Goal: Transaction & Acquisition: Purchase product/service

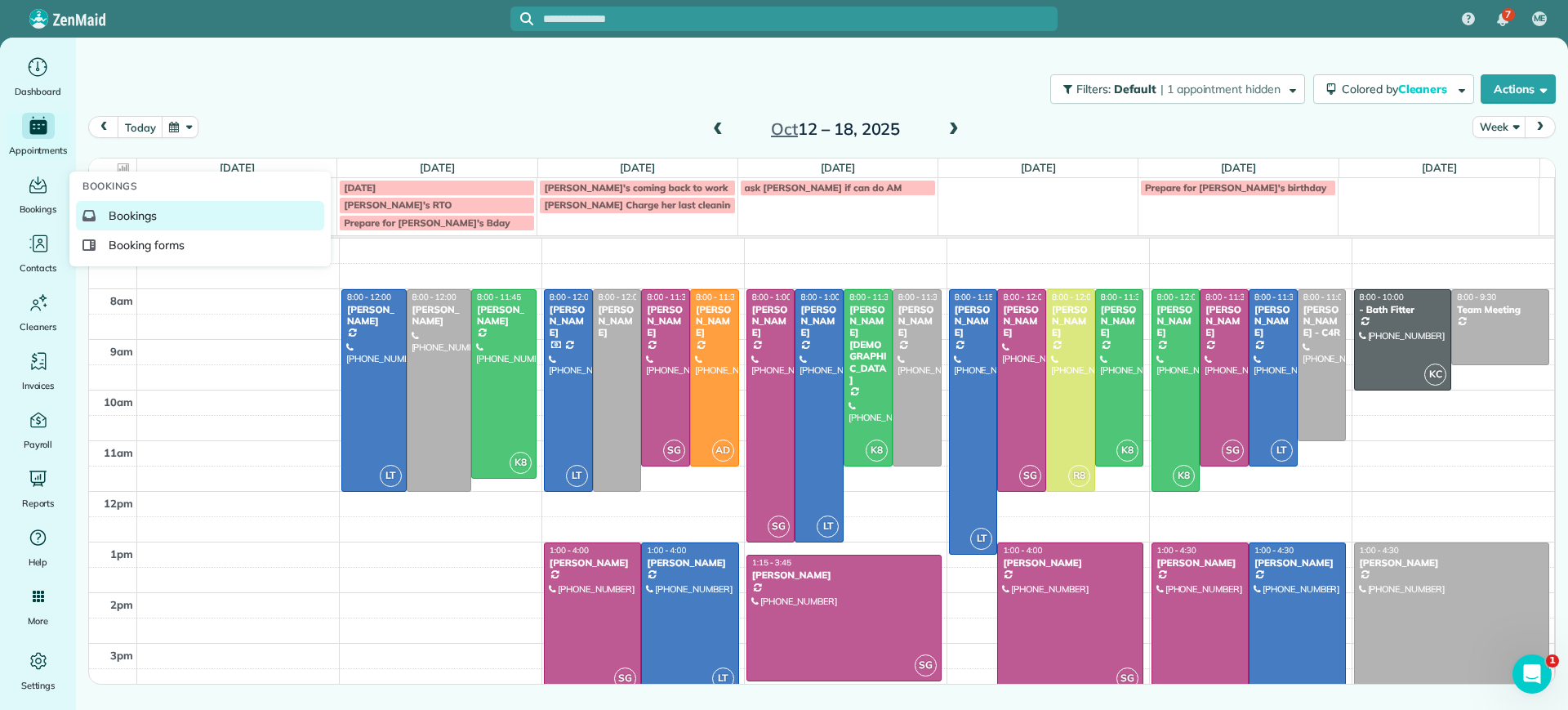
click at [127, 212] on span "Bookings" at bounding box center [132, 216] width 48 height 17
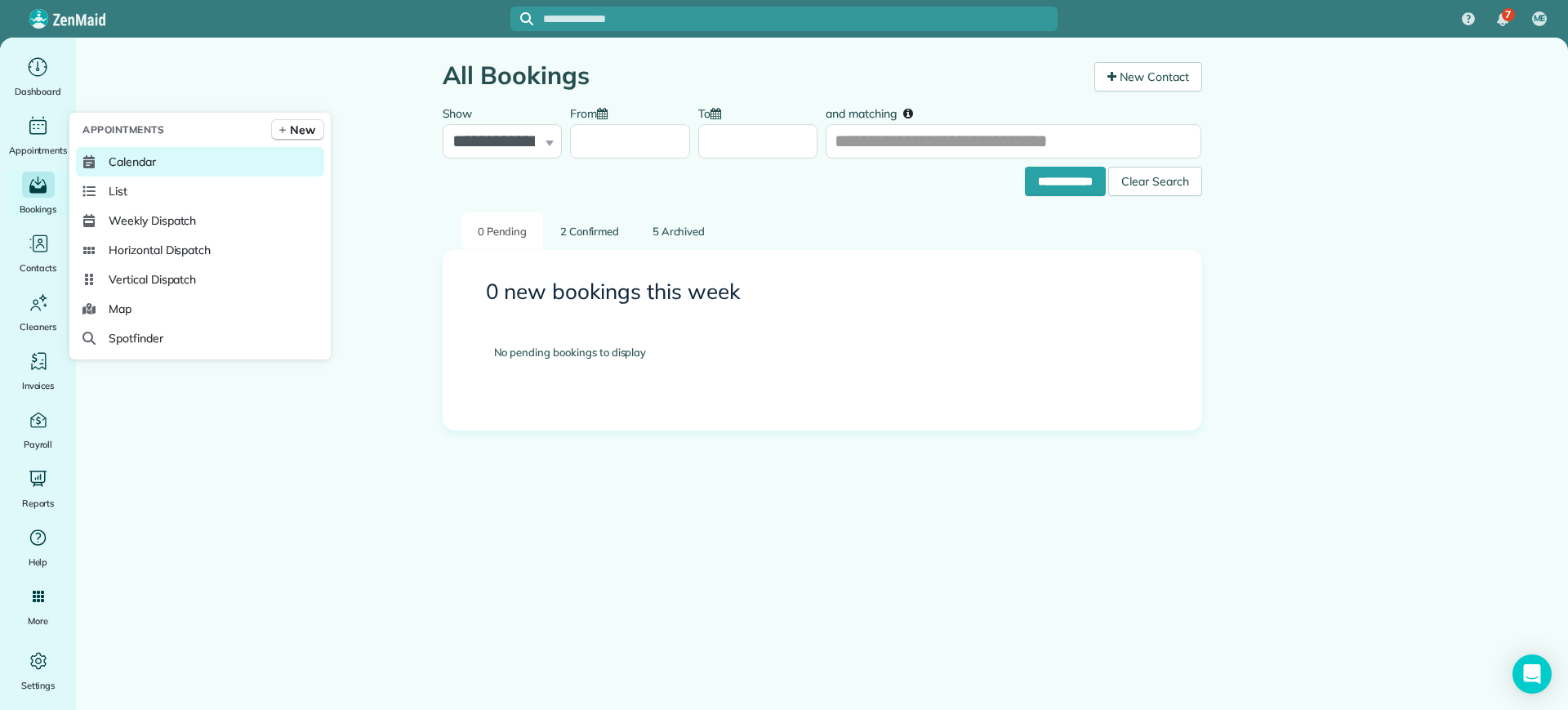
click at [85, 155] on icon at bounding box center [89, 161] width 13 height 13
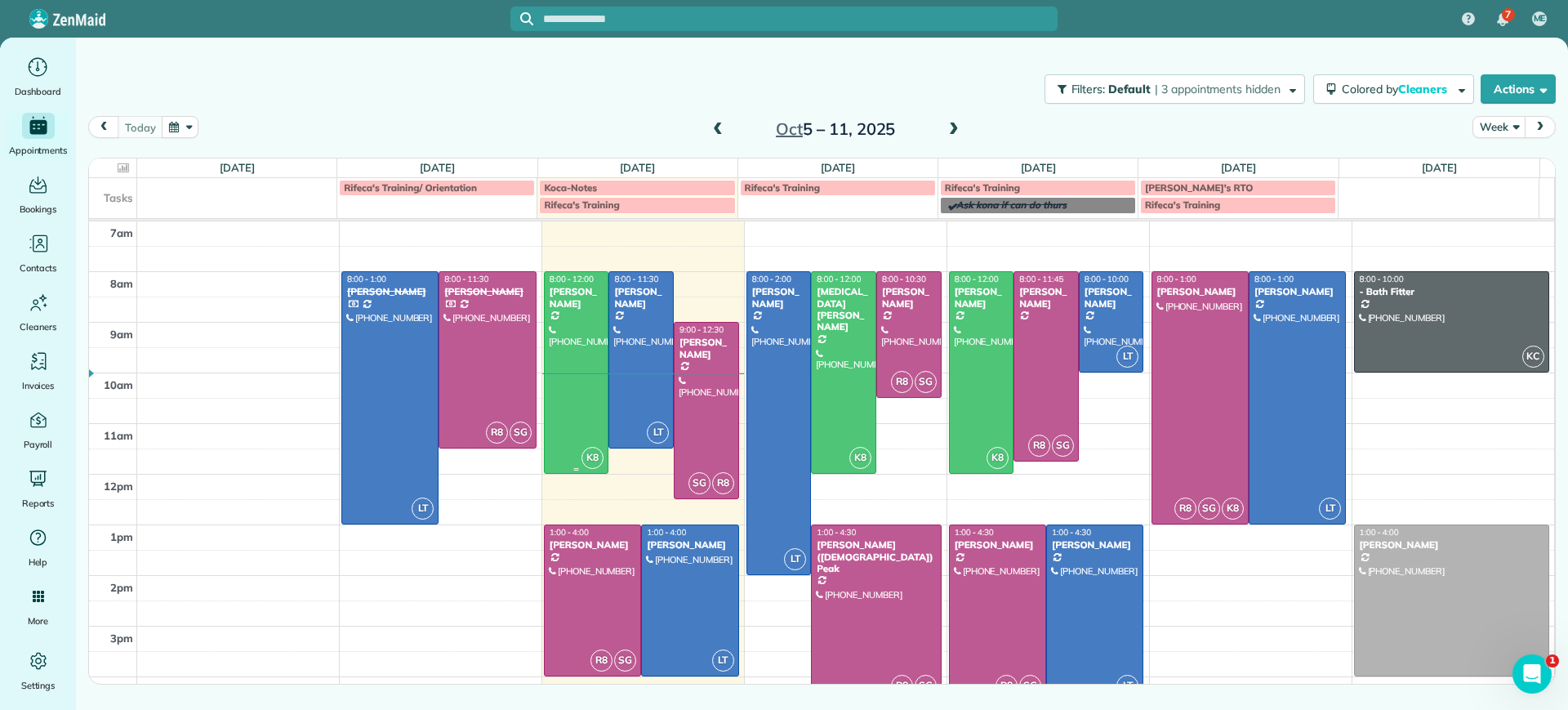
click at [572, 352] on div at bounding box center [577, 373] width 63 height 201
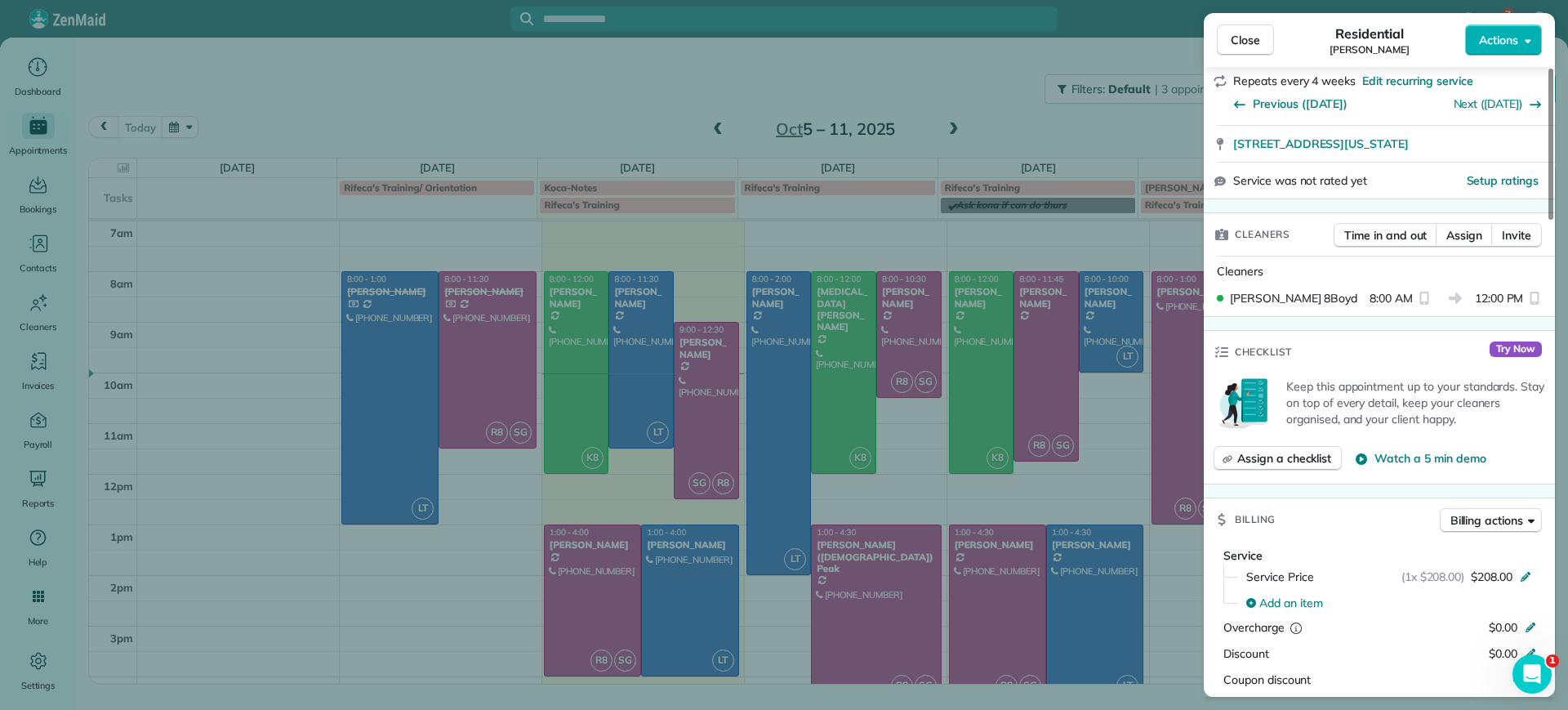
scroll to position [720, 0]
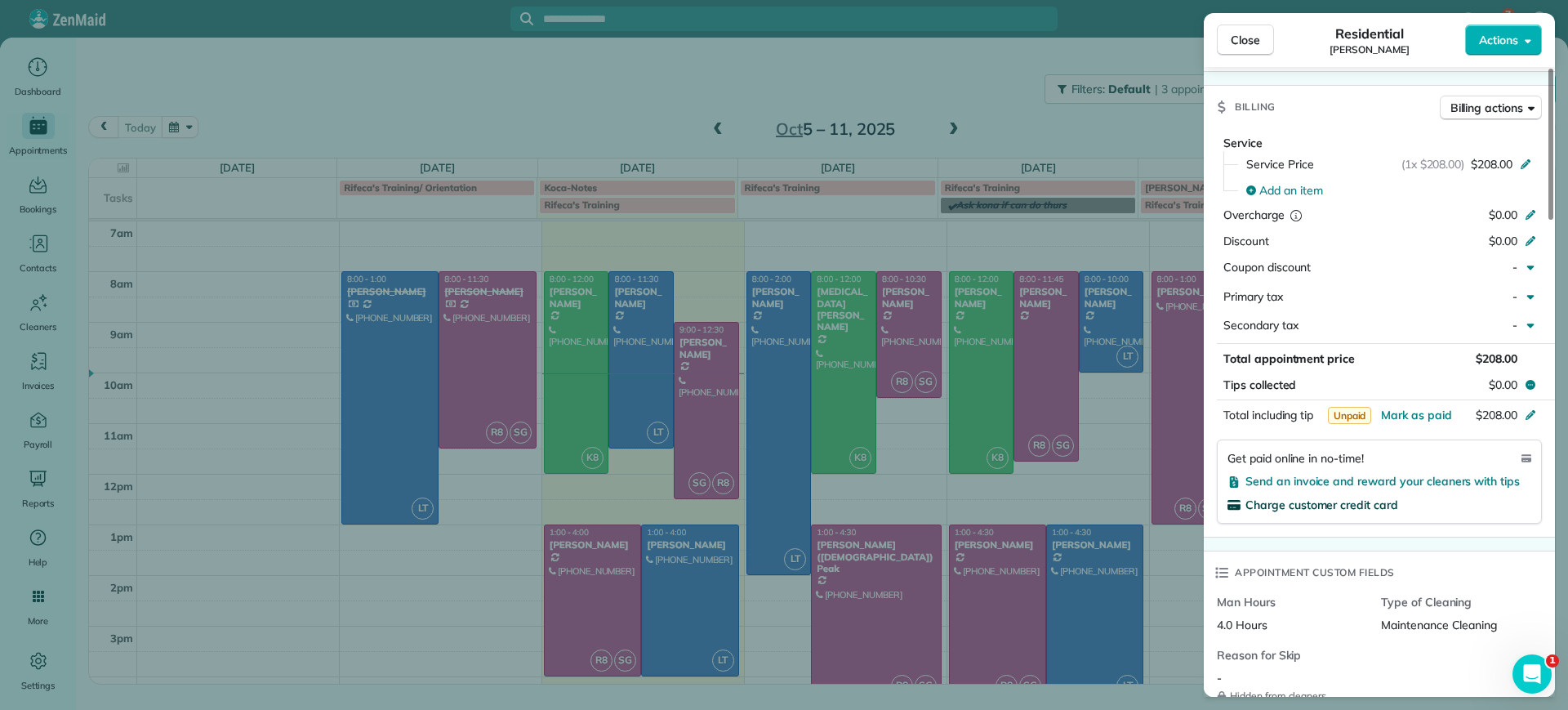
click at [1359, 498] on span "Charge customer credit card" at bounding box center [1321, 505] width 152 height 15
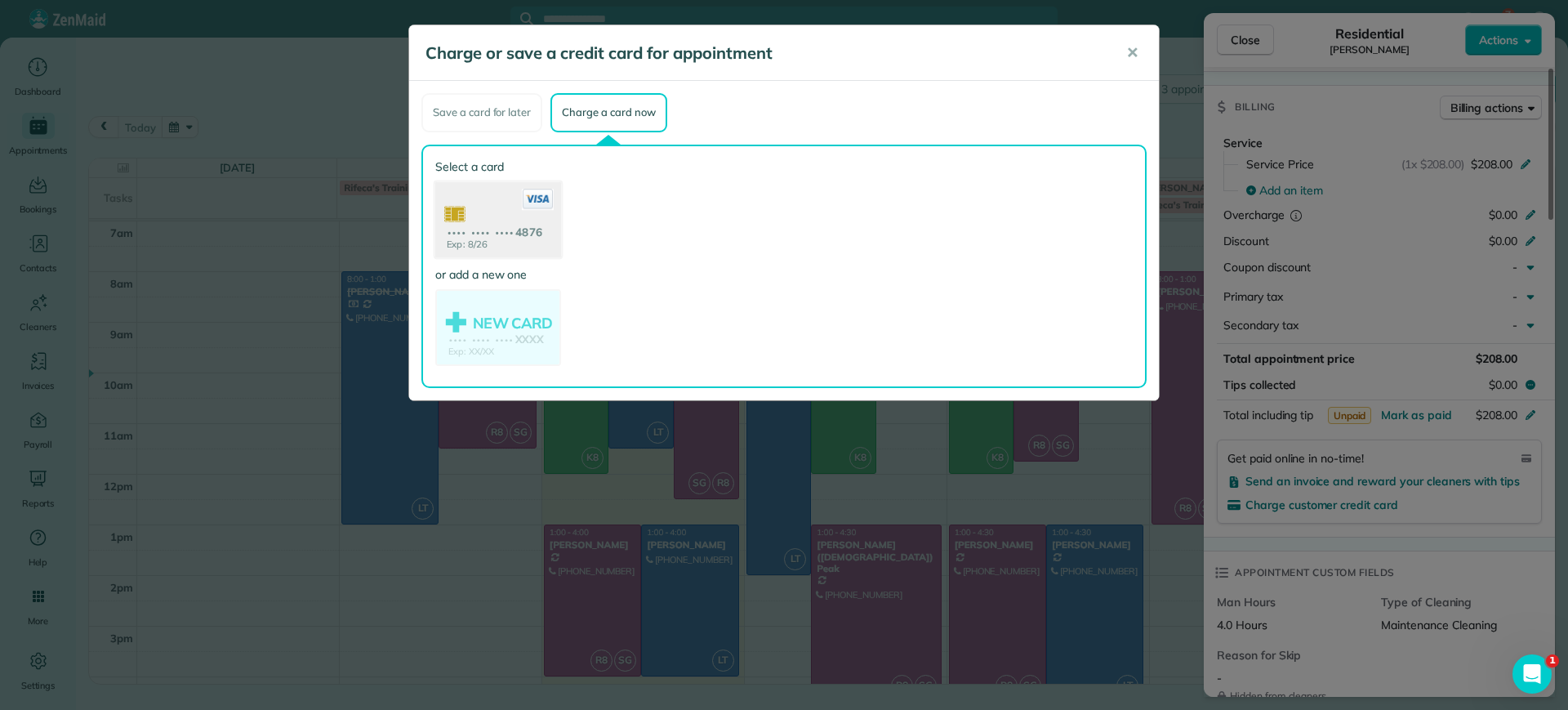
click at [497, 244] on use at bounding box center [497, 221] width 126 height 79
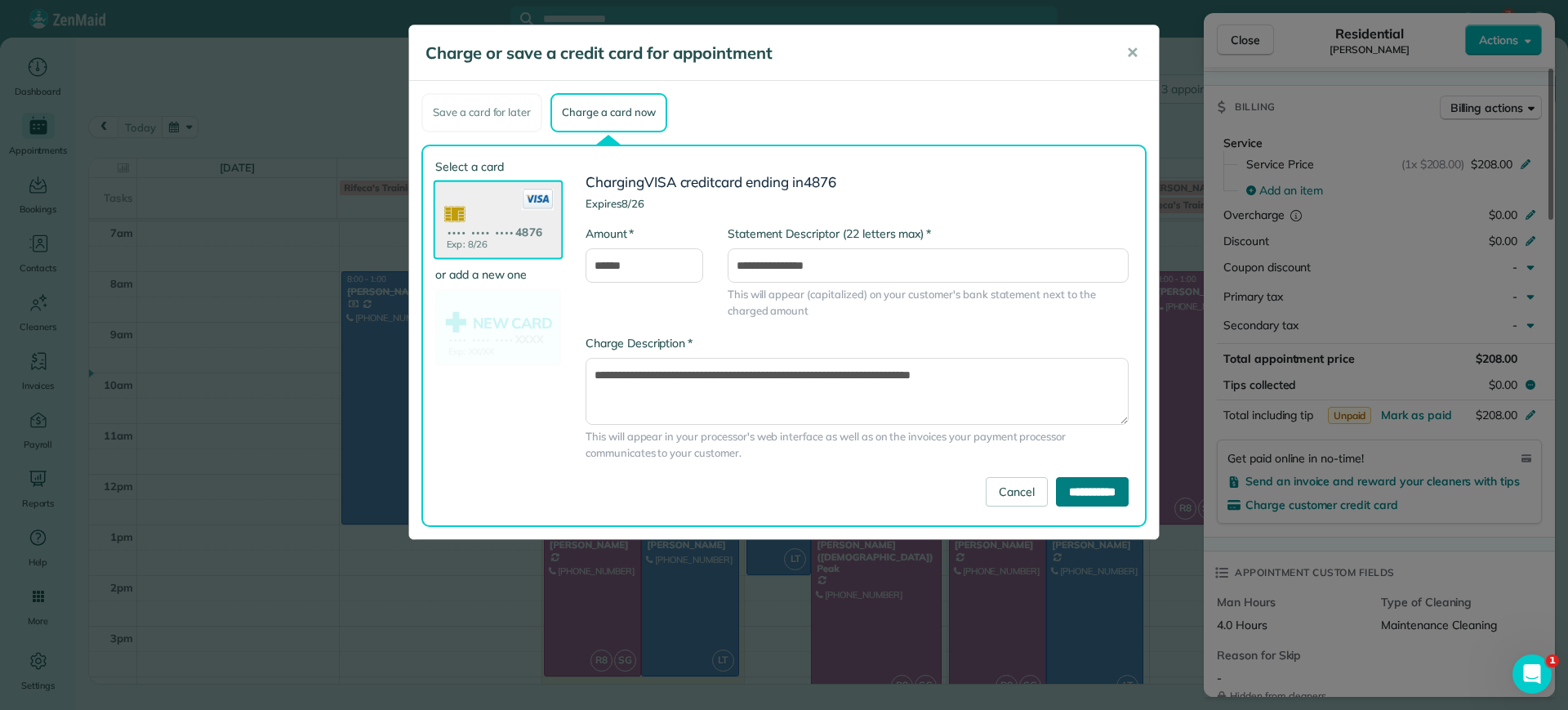
click at [1078, 492] on input "**********" at bounding box center [1093, 492] width 73 height 29
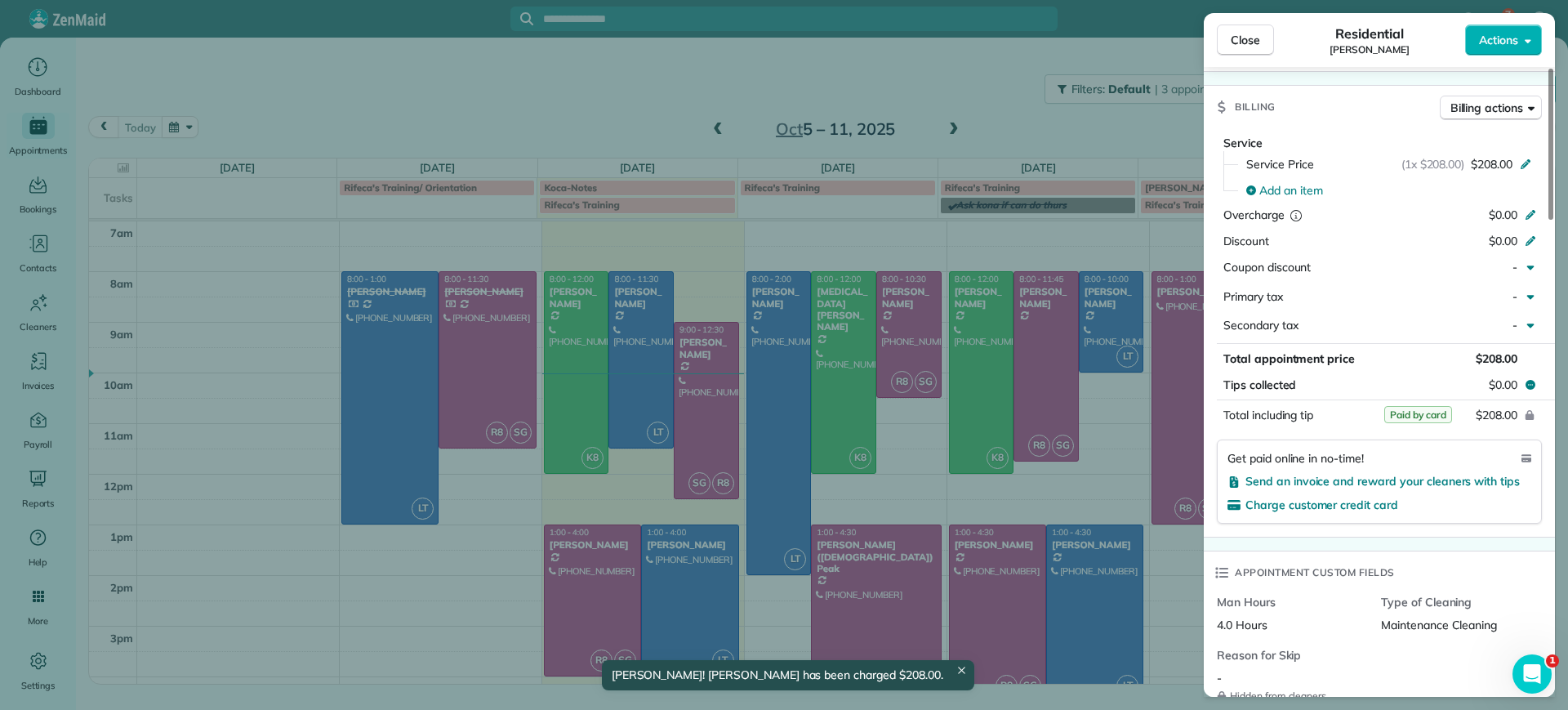
click at [661, 412] on div "Close Residential Hannah Koca Actions Status Active Hannah Koca · Open profile …" at bounding box center [784, 355] width 1568 height 710
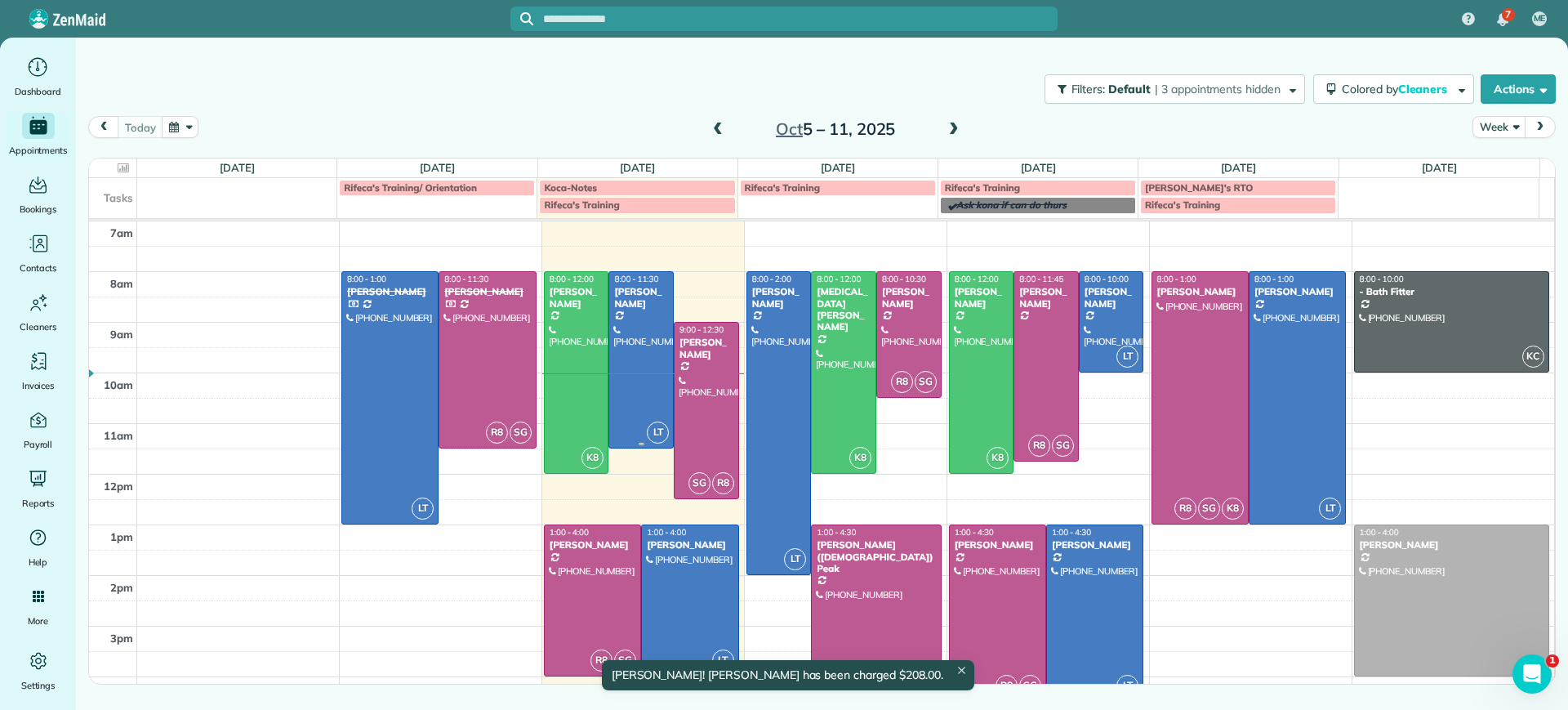
click at [643, 377] on div at bounding box center [641, 359] width 63 height 175
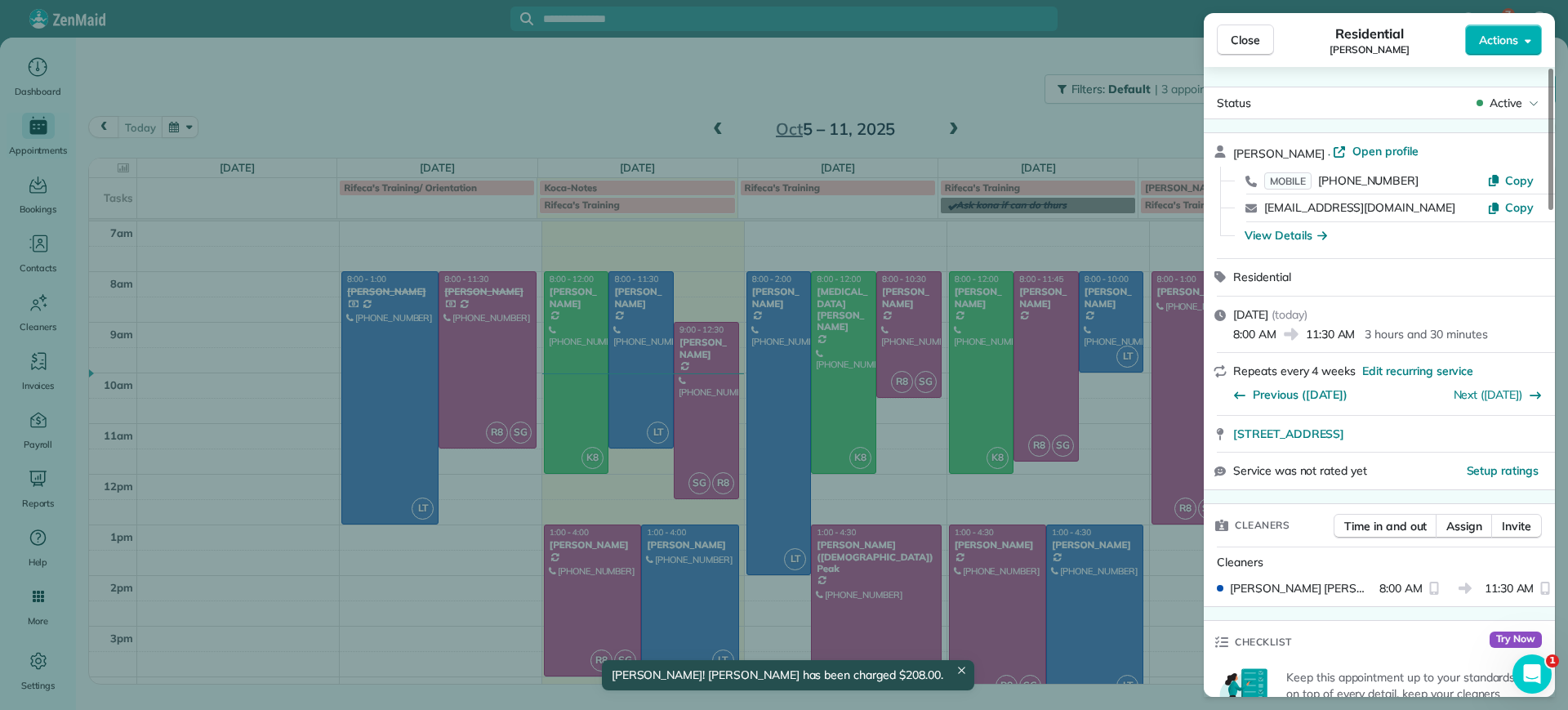
drag, startPoint x: 858, startPoint y: 277, endPoint x: 808, endPoint y: 277, distance: 50.0
click at [856, 277] on div "Close Residential Galia Moran Actions Status Active Galia Moran · Open profile …" at bounding box center [784, 355] width 1568 height 710
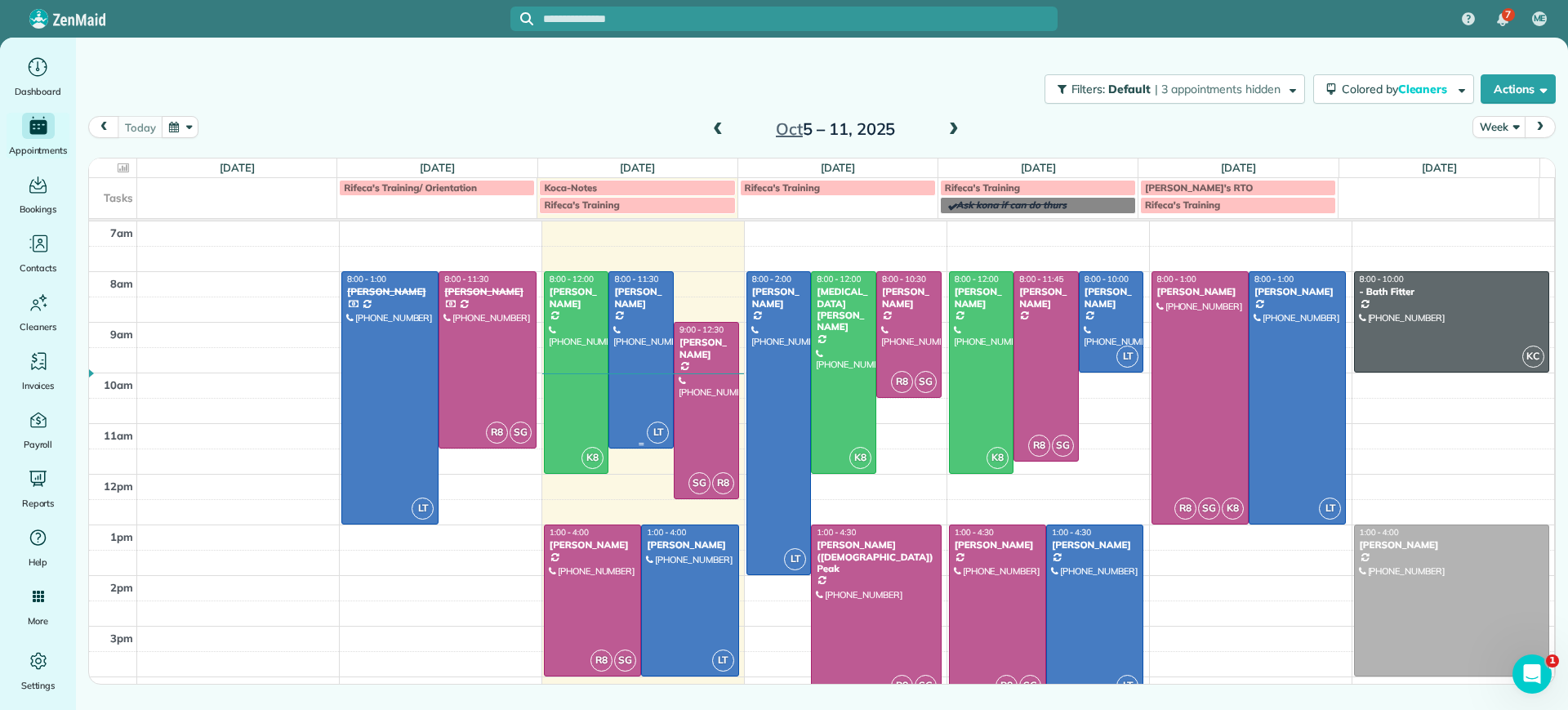
click at [620, 319] on div at bounding box center [641, 359] width 63 height 175
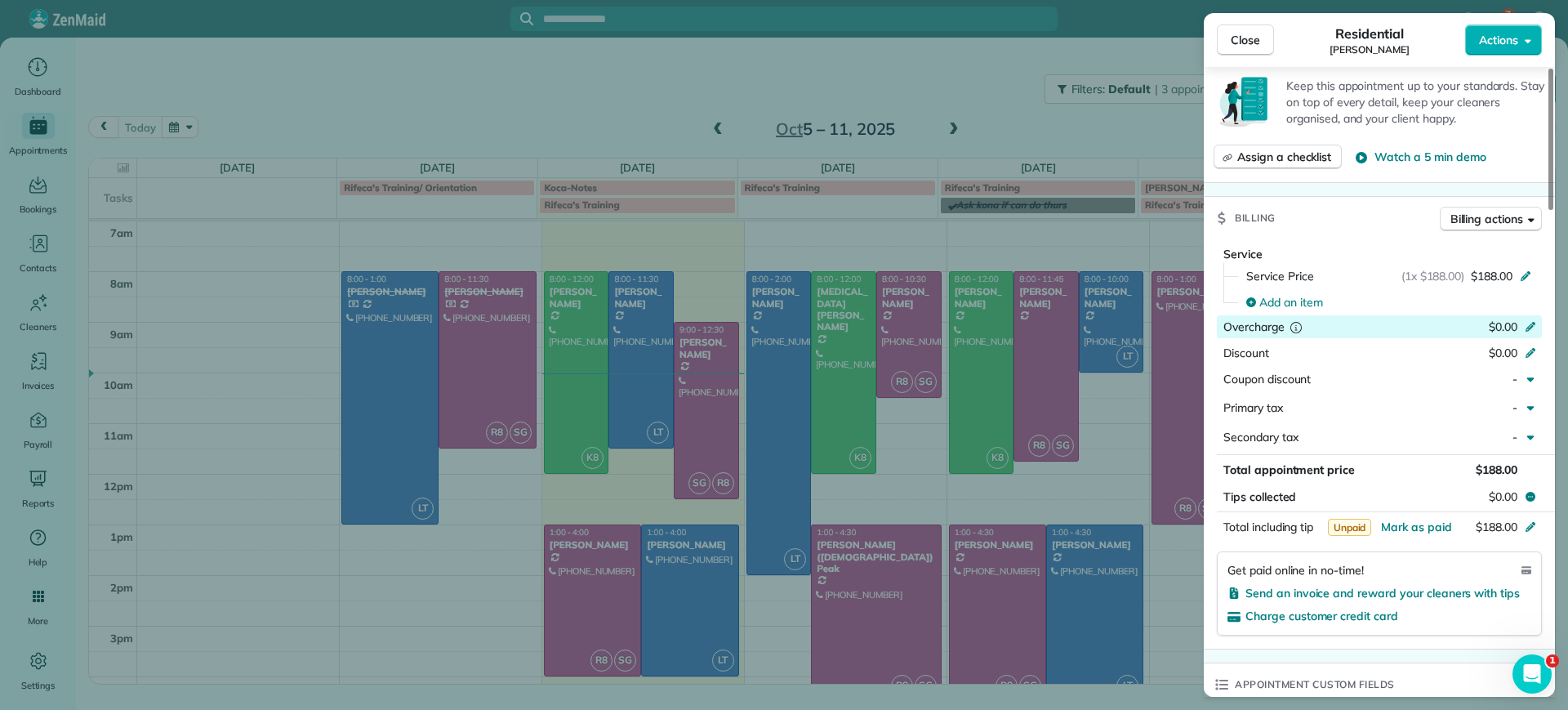
scroll to position [614, 0]
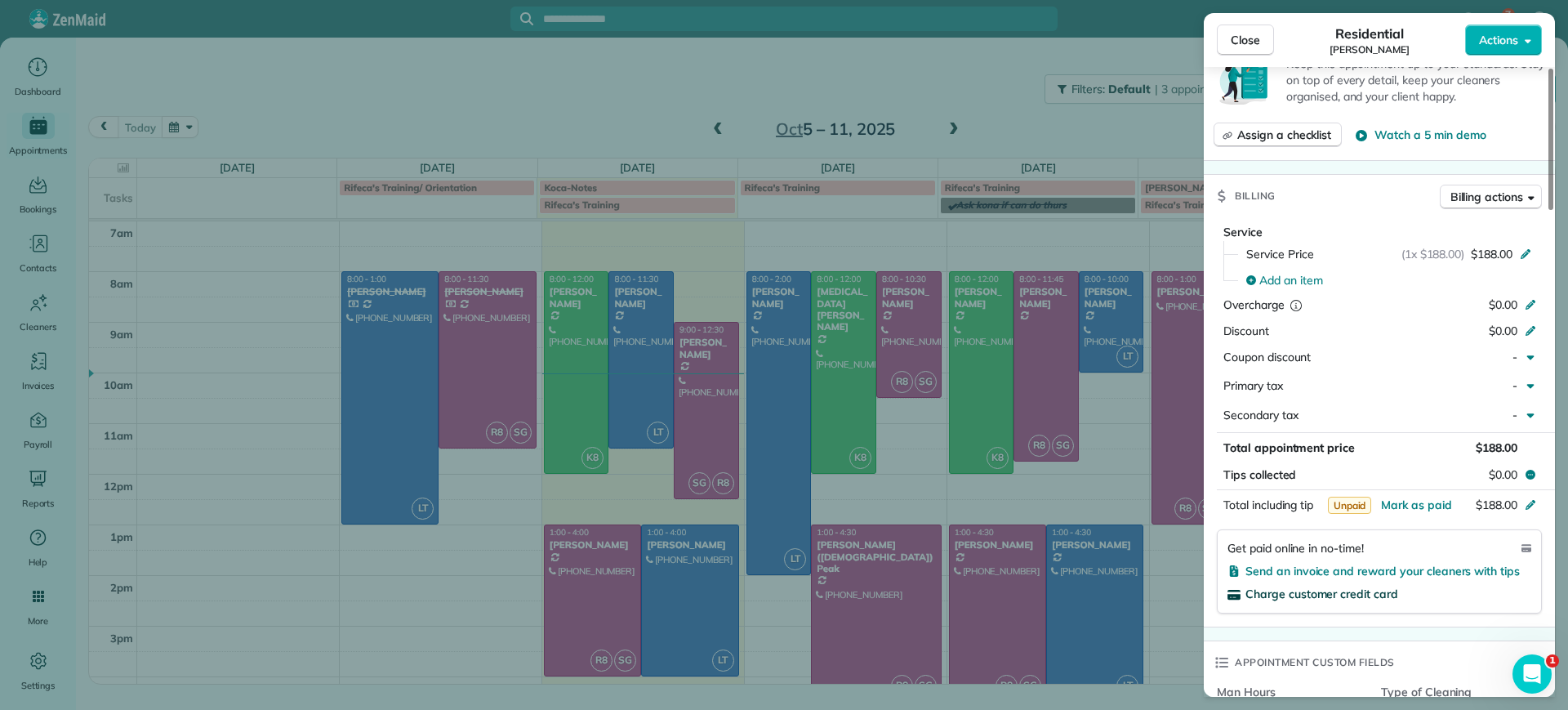
click at [1299, 594] on span "Charge customer credit card" at bounding box center [1321, 594] width 152 height 15
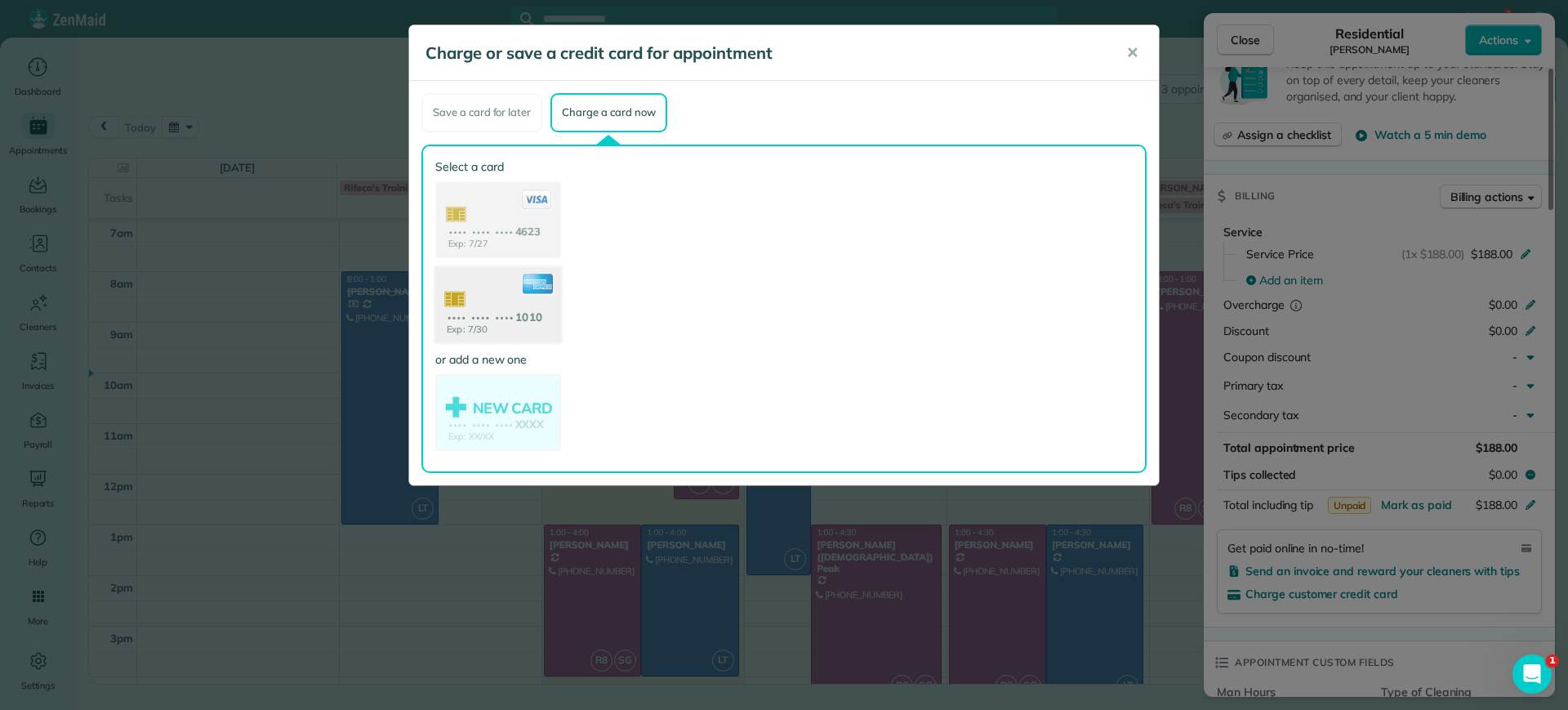
click at [535, 325] on use at bounding box center [497, 306] width 126 height 79
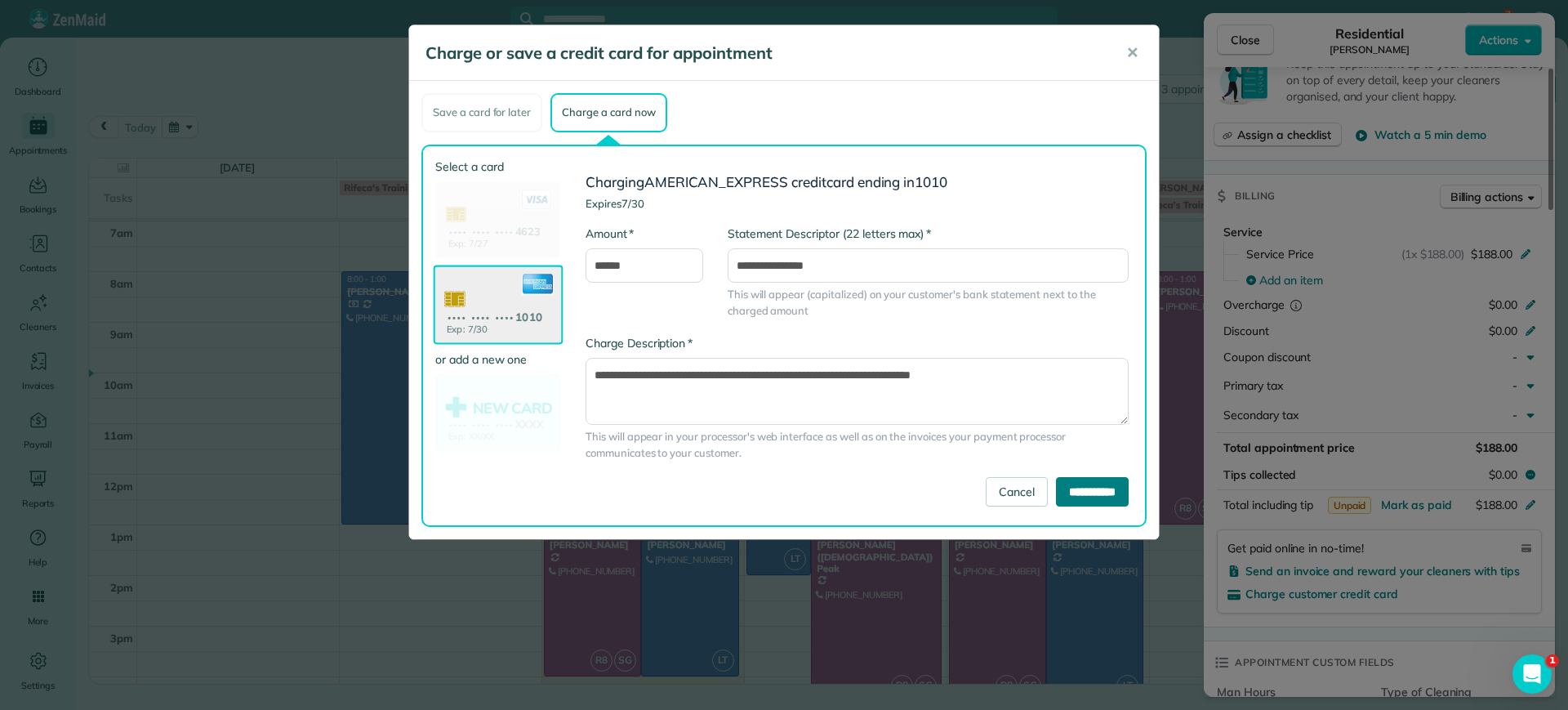
drag, startPoint x: 1120, startPoint y: 499, endPoint x: 1034, endPoint y: 285, distance: 230.6
click at [1034, 285] on form "**********" at bounding box center [857, 342] width 543 height 333
click at [1140, 48] on button "✕" at bounding box center [1132, 53] width 37 height 40
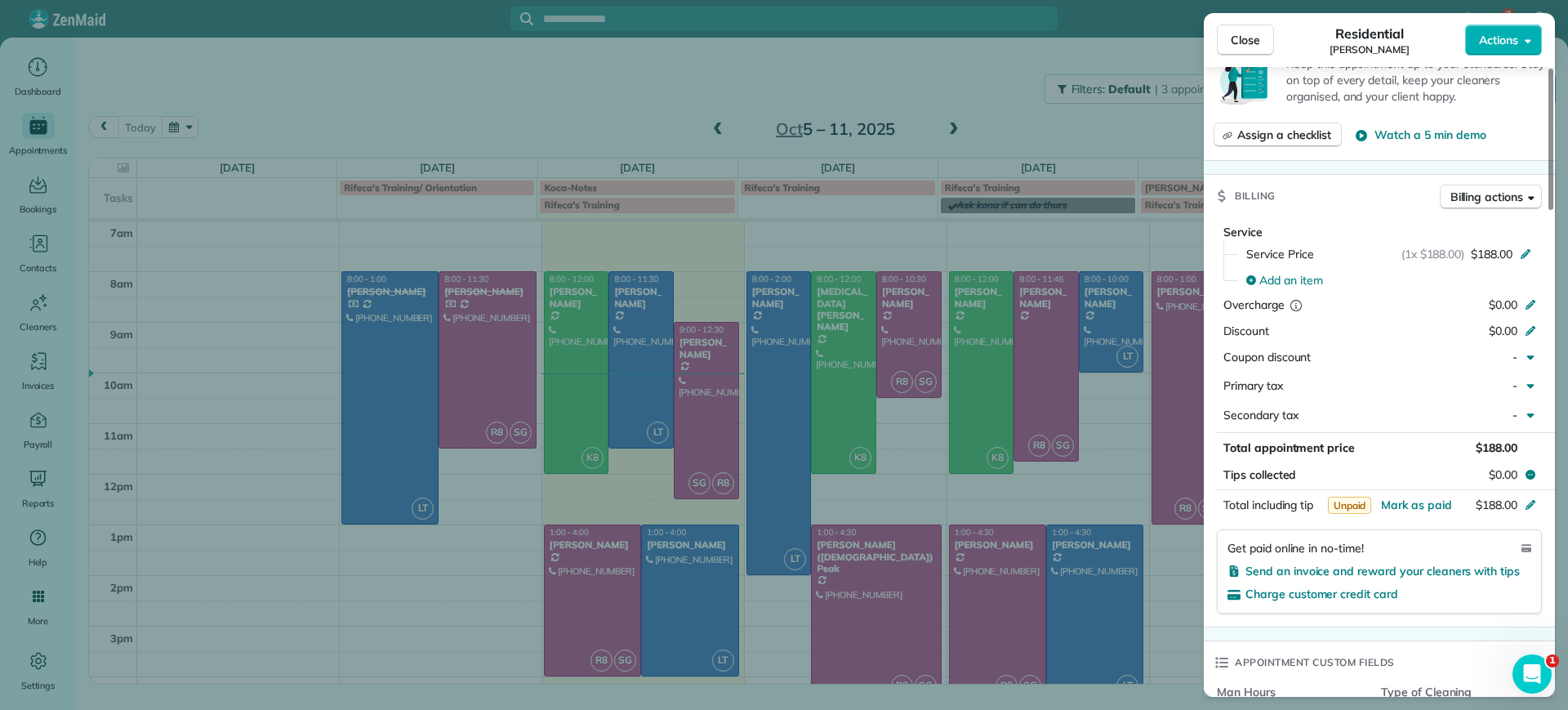
click at [277, 403] on div "Close Residential Galia Moran Actions Status Active Galia Moran · Open profile …" at bounding box center [784, 355] width 1568 height 710
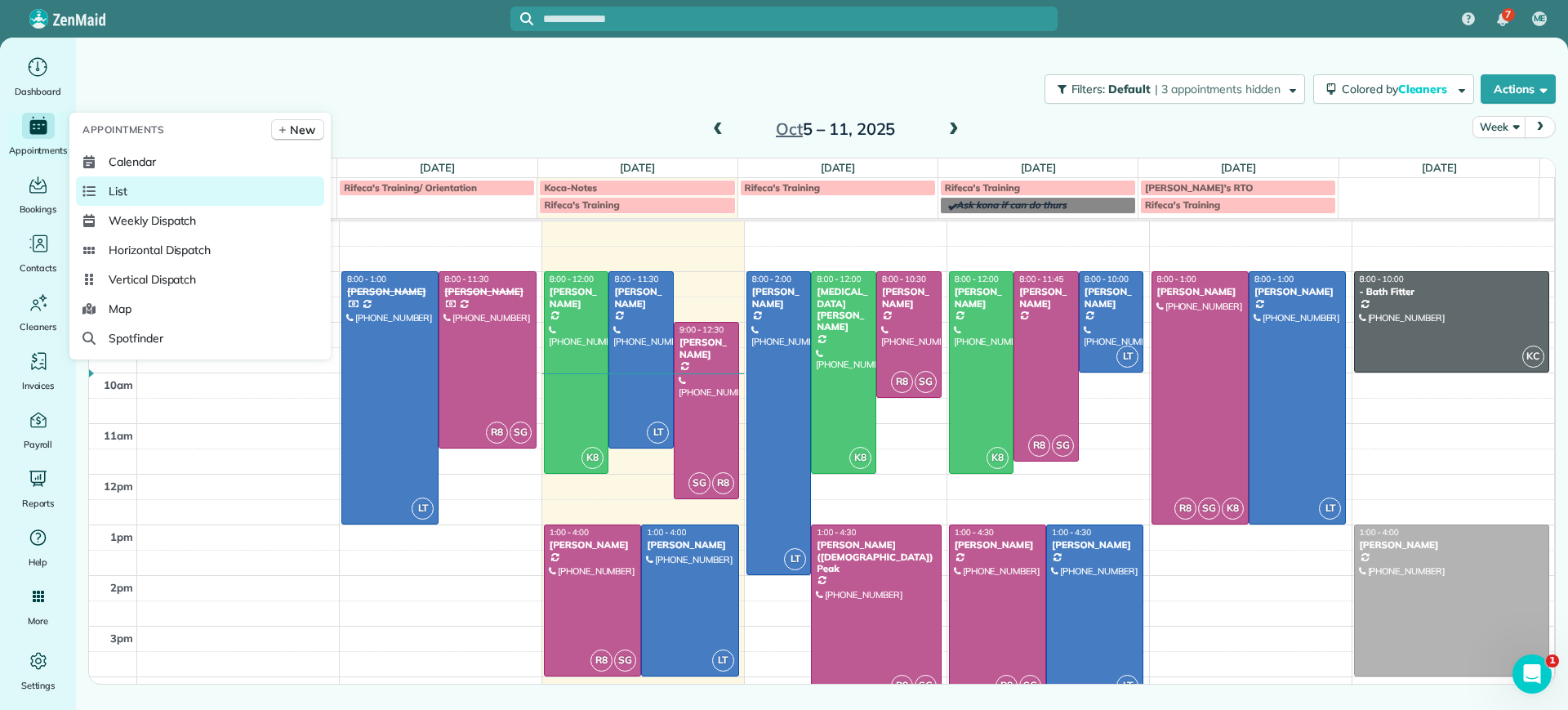
click at [139, 181] on link "List" at bounding box center [200, 190] width 248 height 29
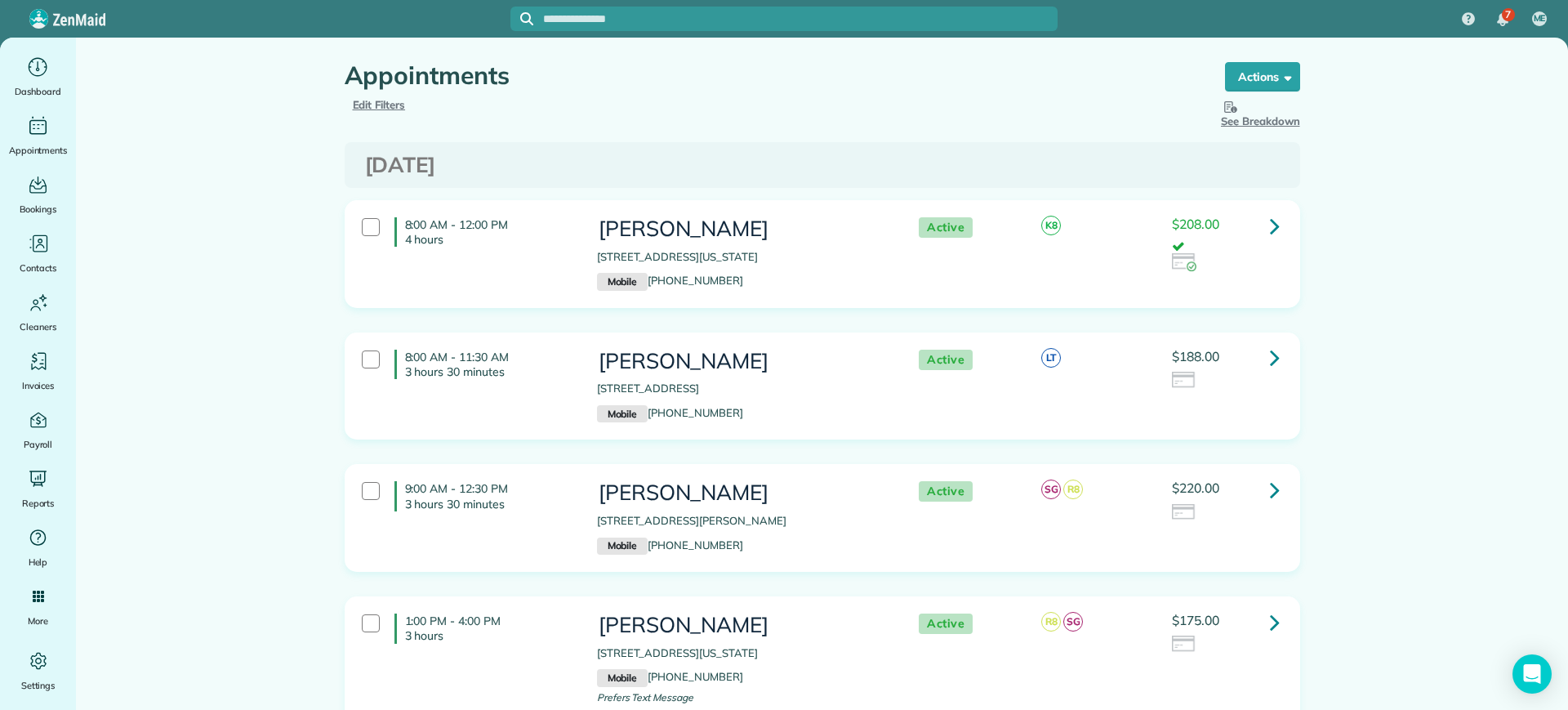
click at [367, 367] on div at bounding box center [371, 359] width 18 height 18
click at [1254, 80] on strong "Bulk Actions" at bounding box center [1241, 77] width 69 height 15
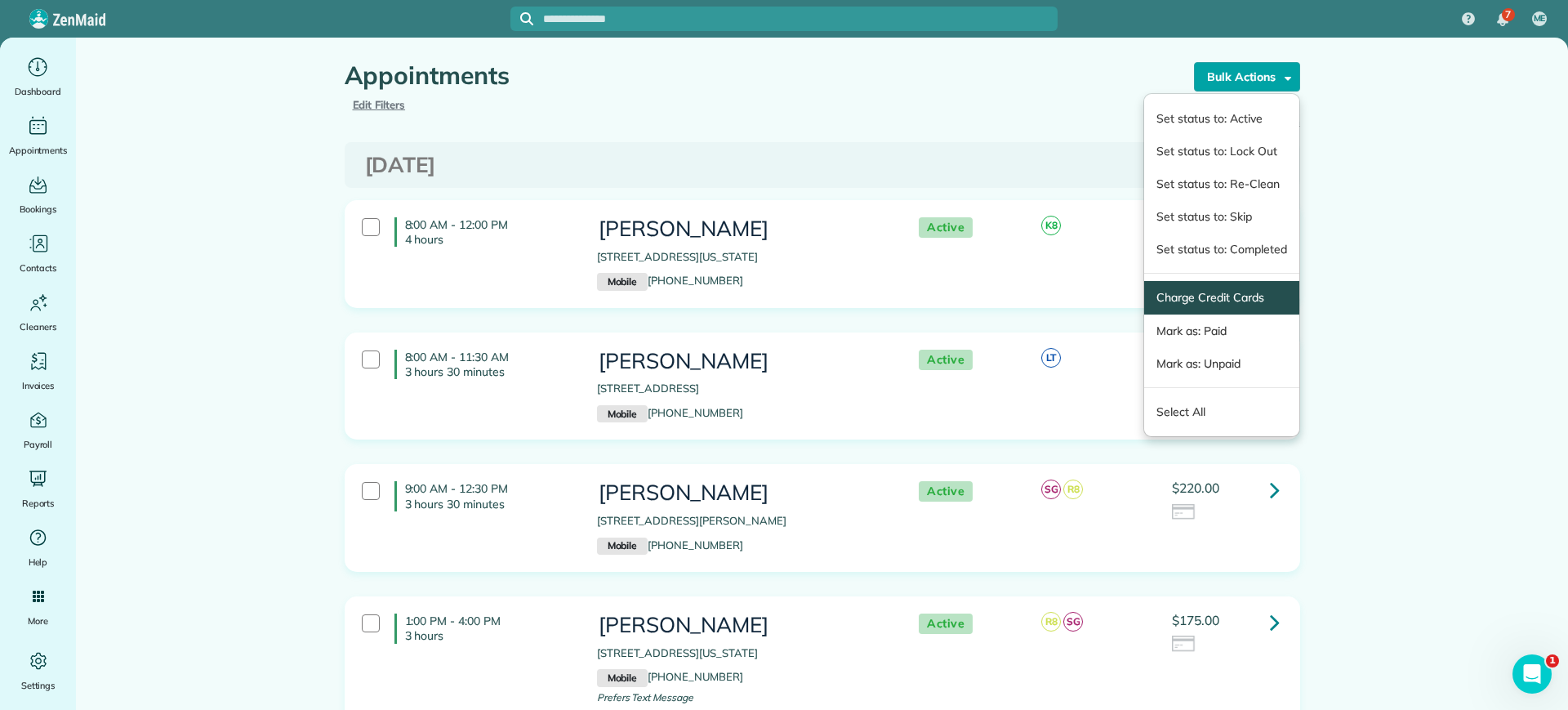
click at [1188, 292] on link "Charge Credit Cards" at bounding box center [1222, 297] width 130 height 17
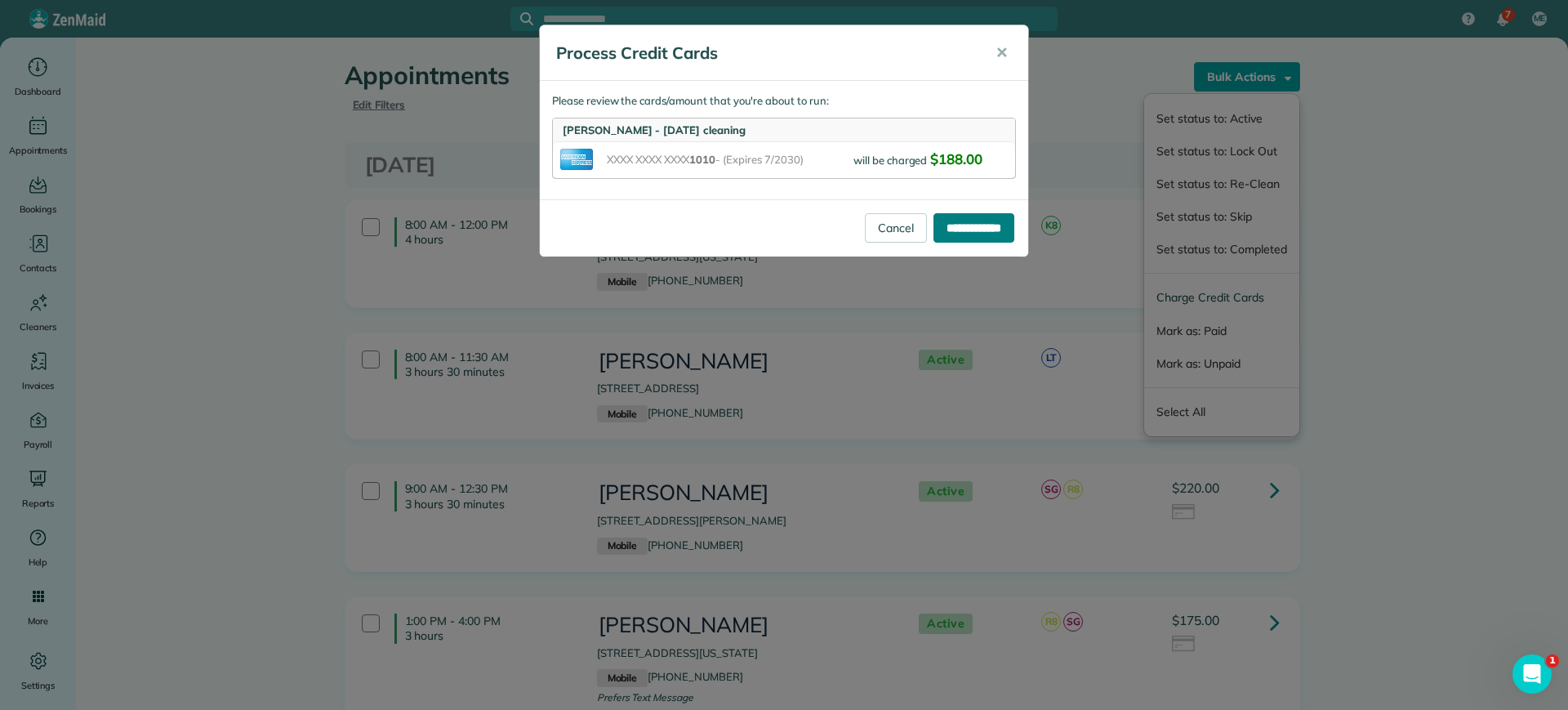
click at [978, 220] on input "**********" at bounding box center [974, 227] width 81 height 29
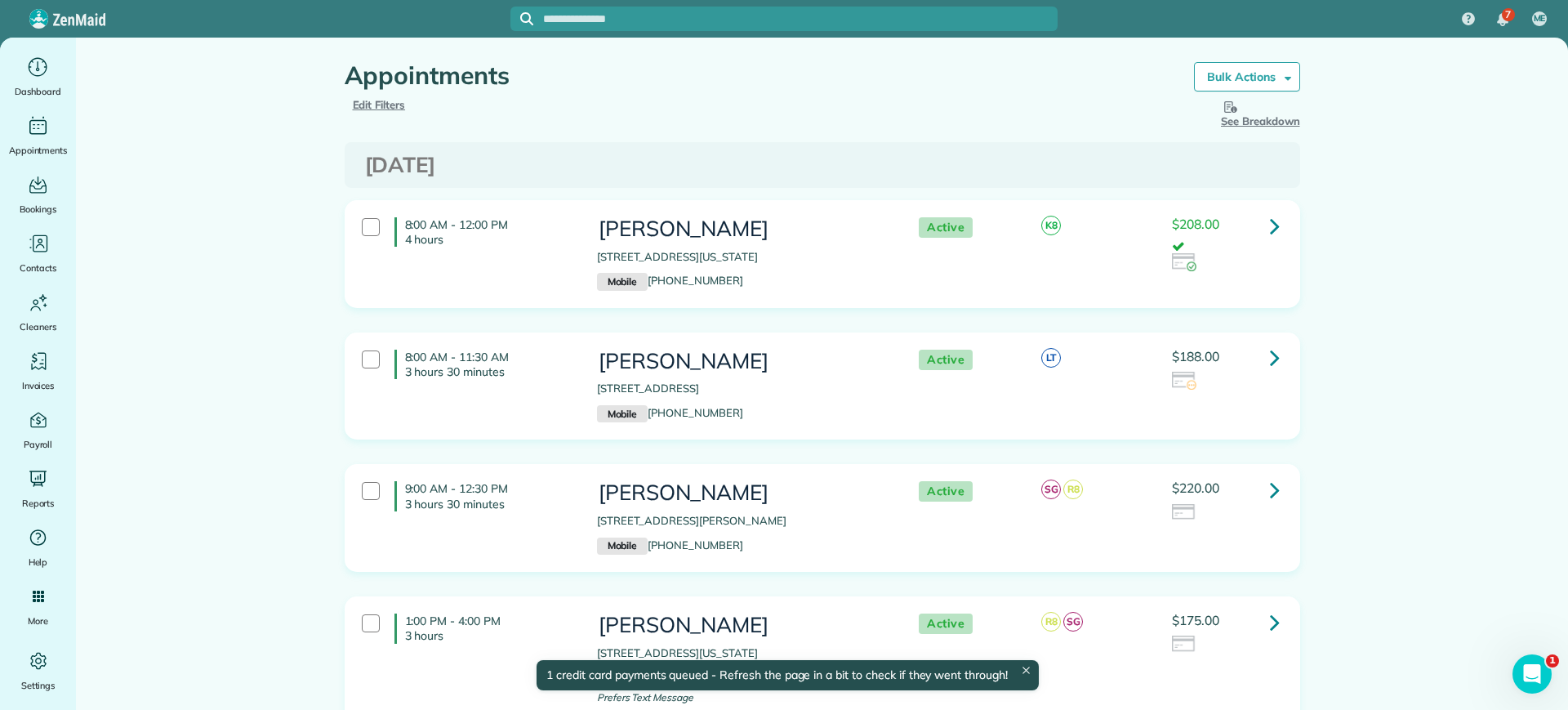
click at [367, 355] on div at bounding box center [371, 359] width 18 height 18
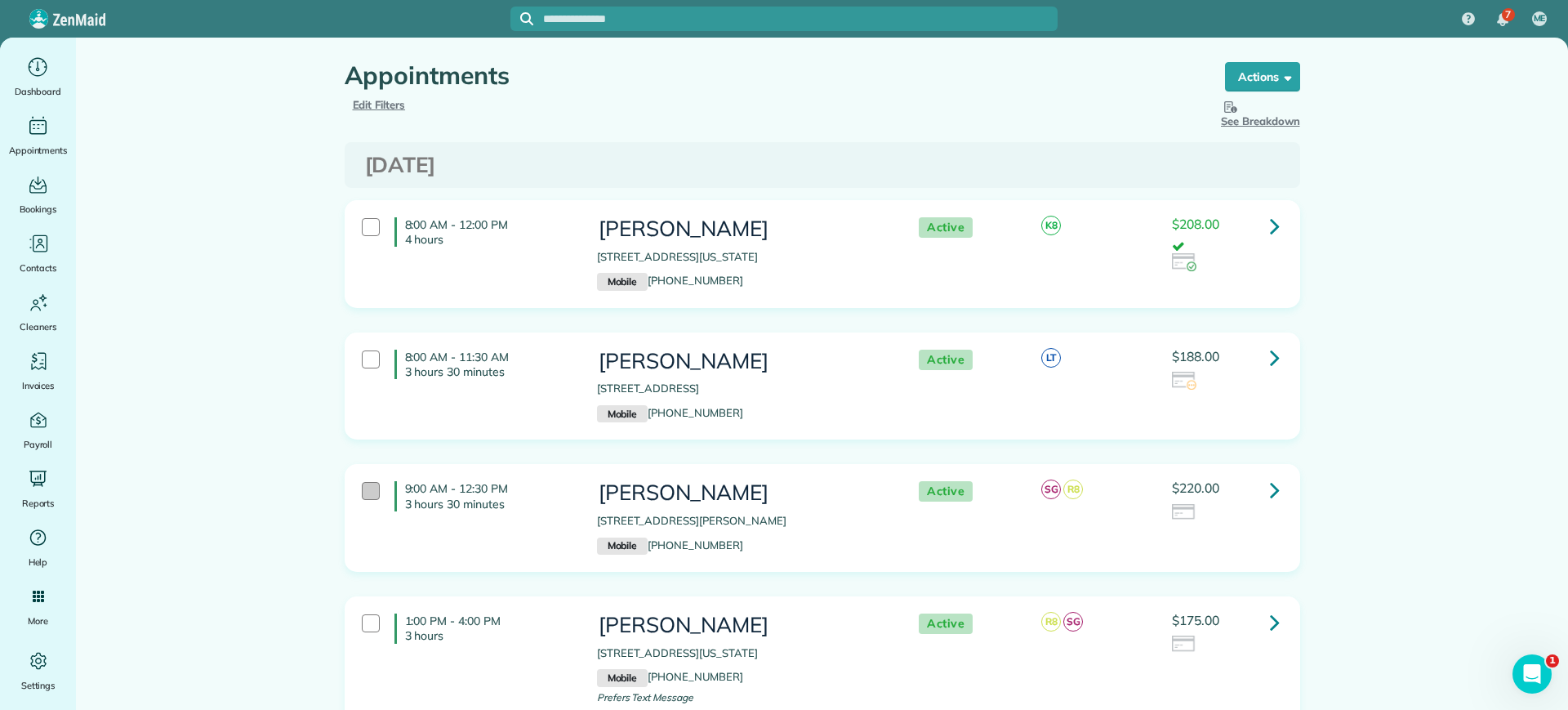
click at [365, 499] on div at bounding box center [371, 491] width 18 height 18
click at [1279, 76] on span at bounding box center [1285, 77] width 12 height 12
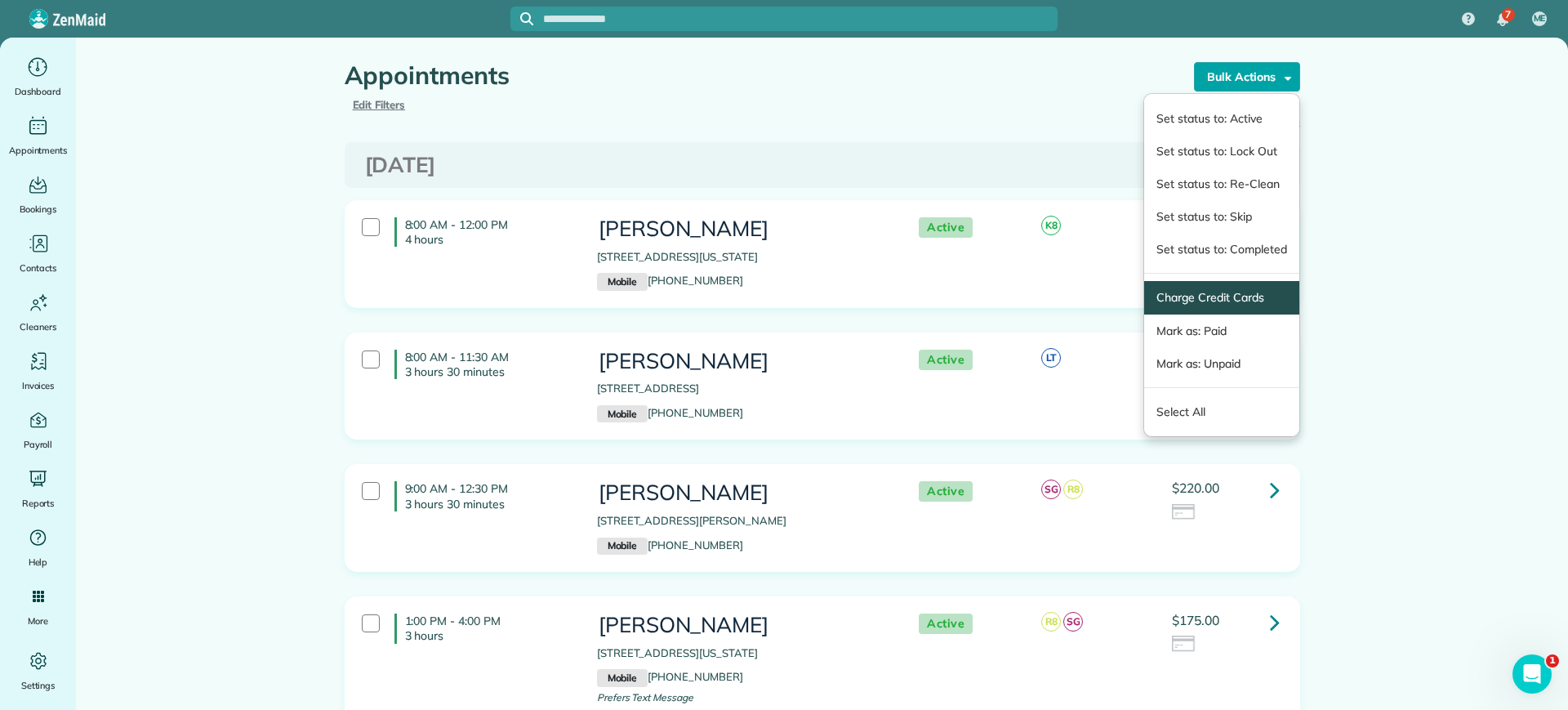
click at [1213, 294] on link "Charge Credit Cards" at bounding box center [1222, 297] width 130 height 17
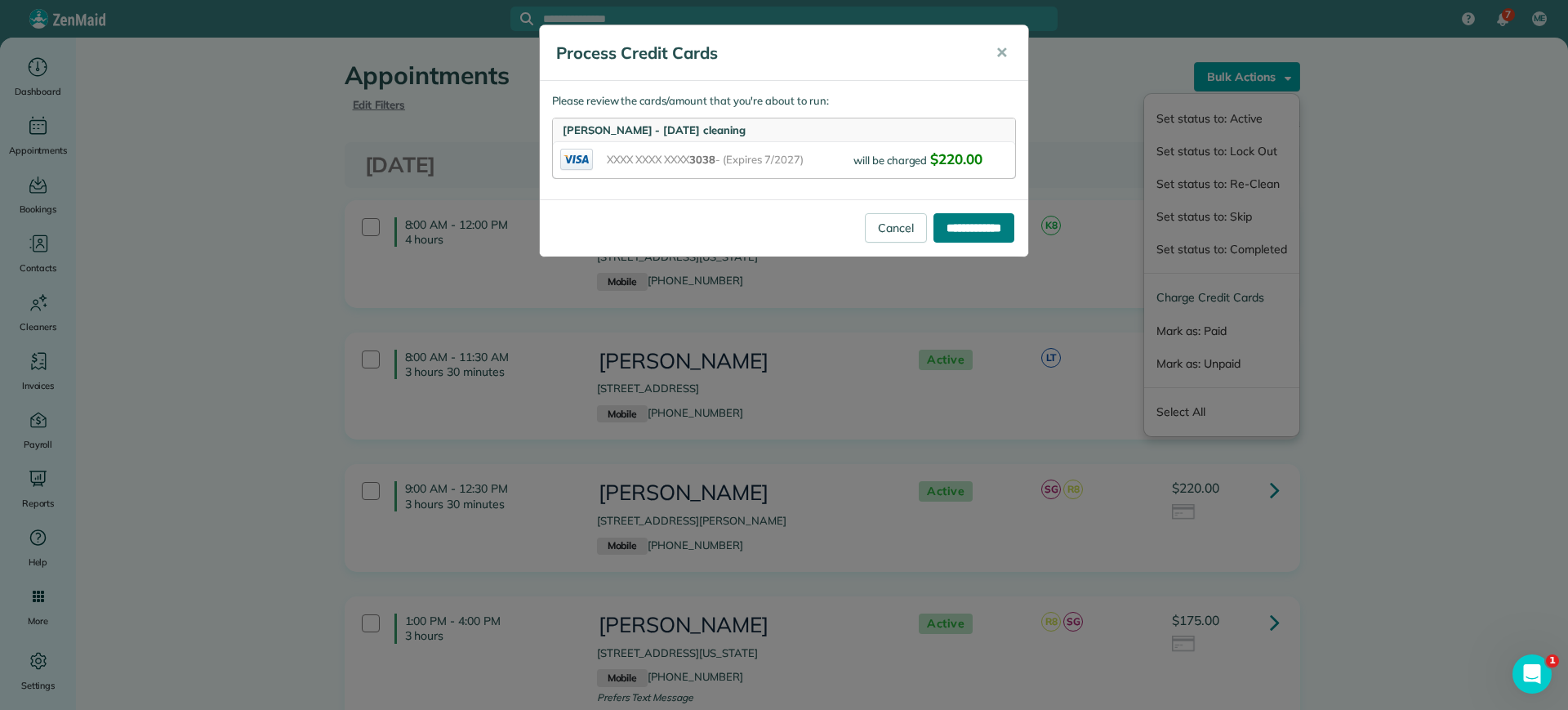
click at [953, 221] on input "**********" at bounding box center [974, 227] width 81 height 29
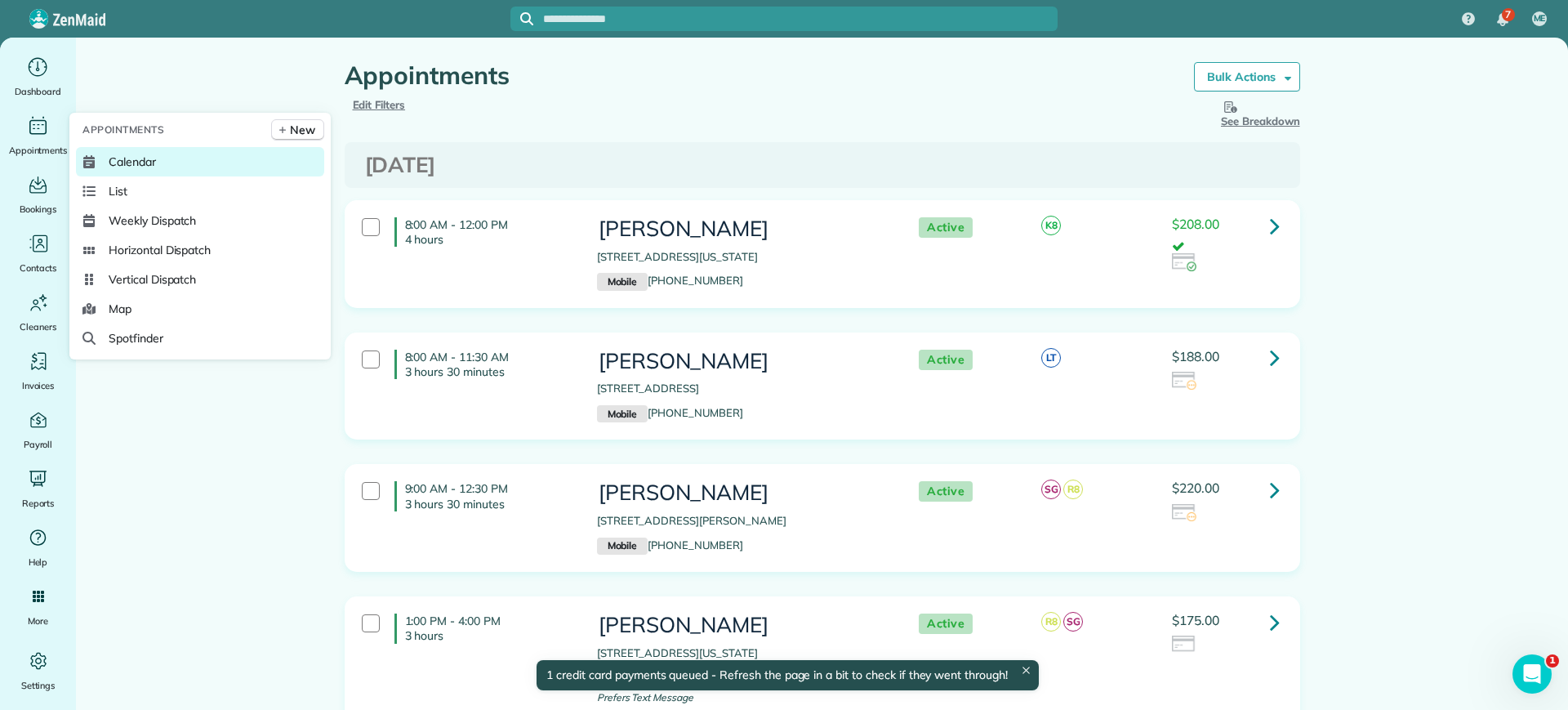
click at [116, 164] on span "Calendar" at bounding box center [132, 161] width 48 height 17
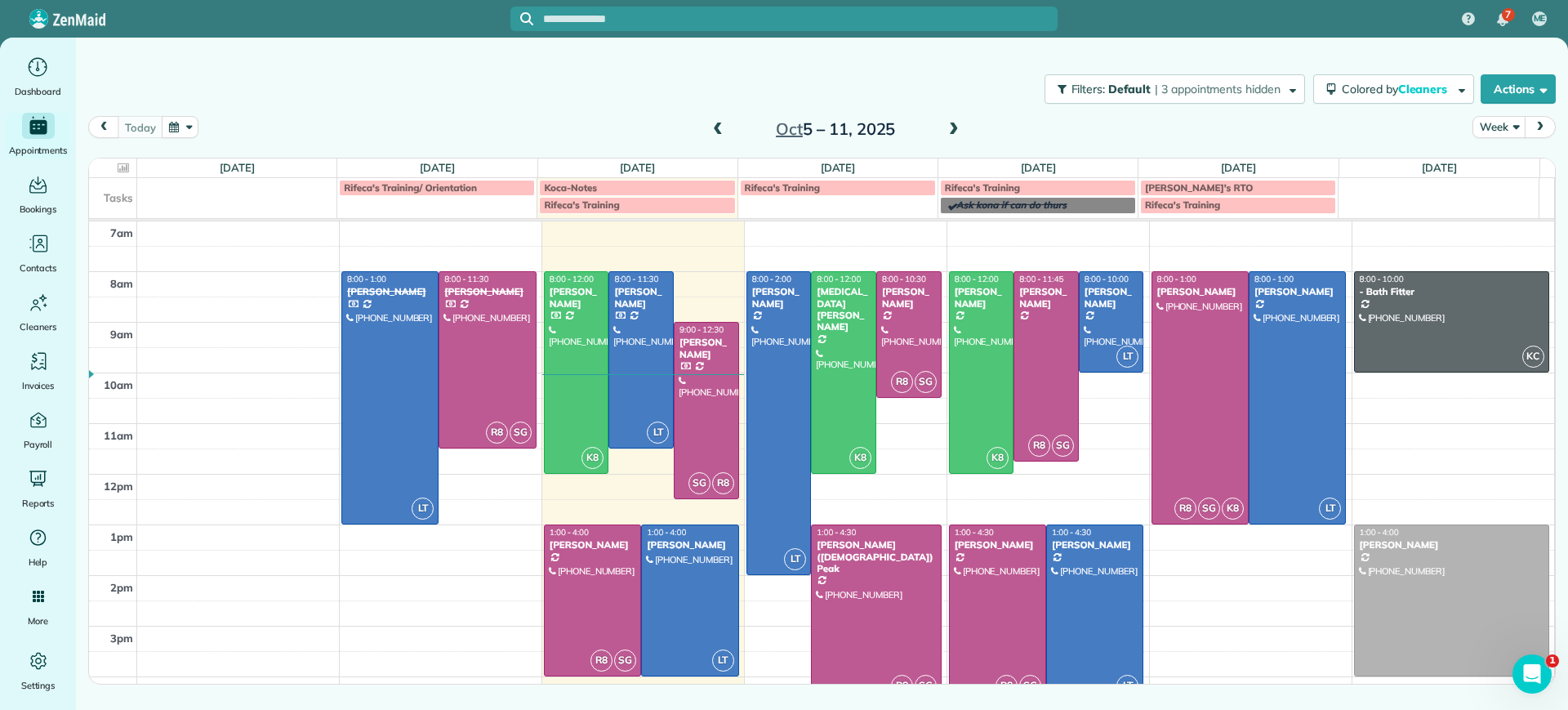
click at [426, 571] on div "7am 8am 9am 10am 11am 12pm 1pm 2pm 3pm 4pm 5pm LT 8:00 - 1:00 [PERSON_NAME] [PH…" at bounding box center [821, 499] width 1465 height 557
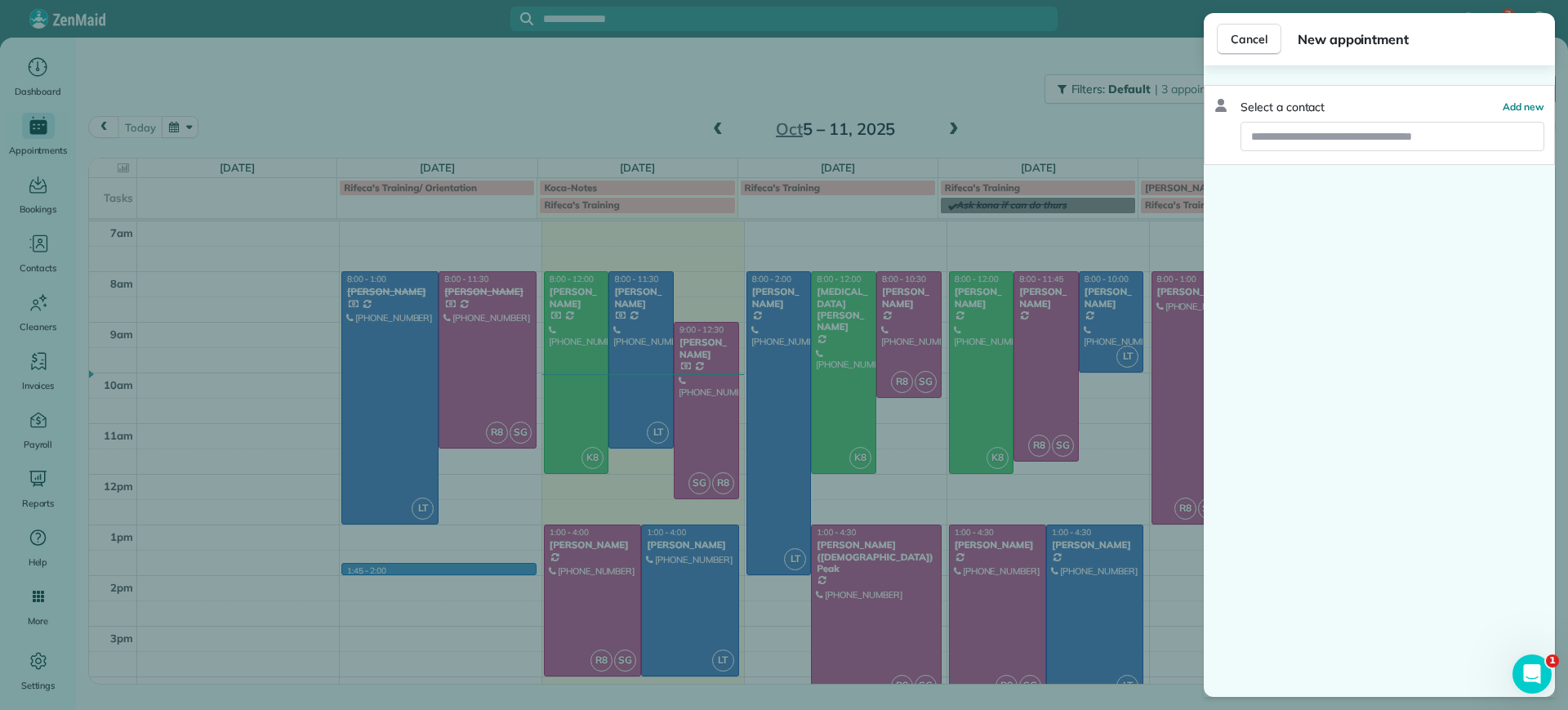
click at [383, 560] on div "Cancel New appointment Select a contact Add new" at bounding box center [784, 355] width 1568 height 710
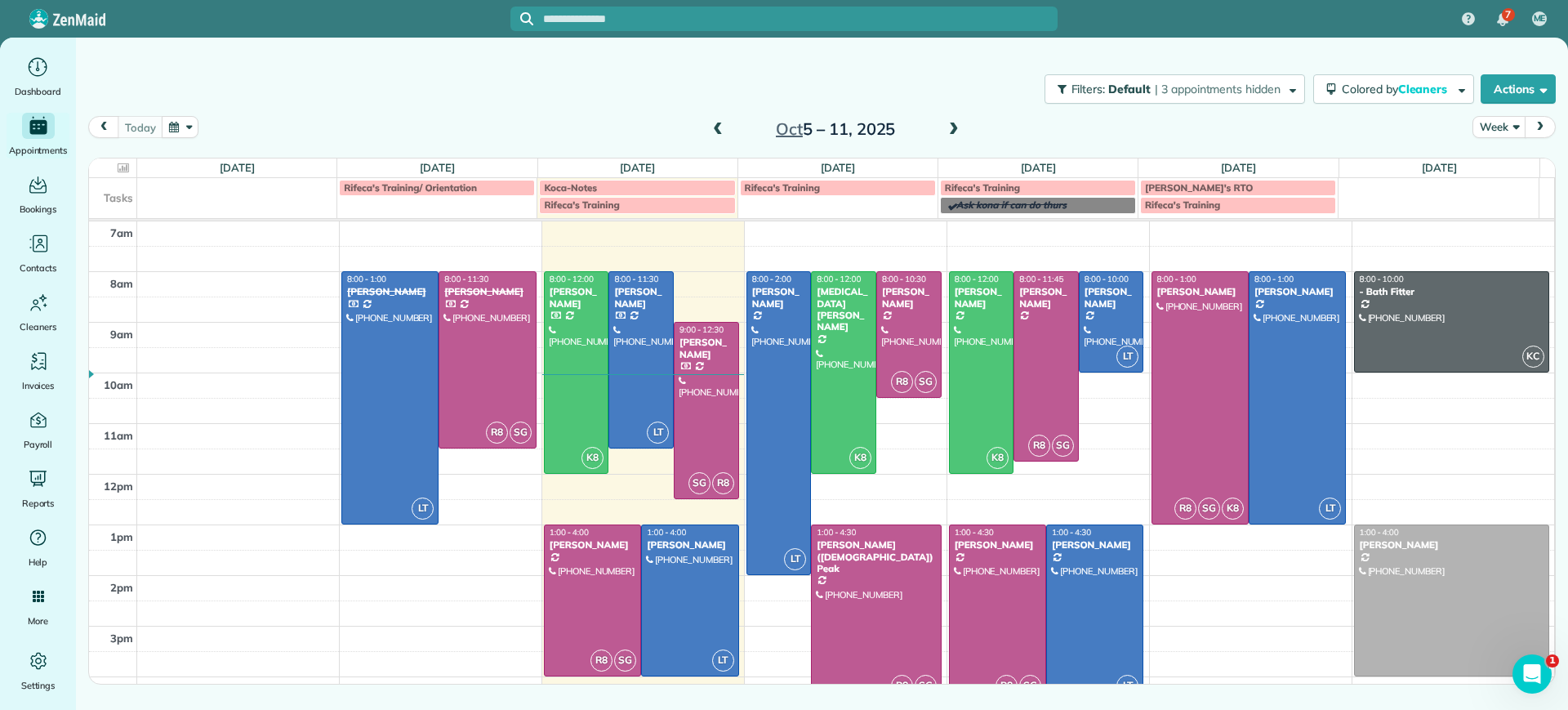
click at [430, 549] on div "7am 8am 9am 10am 11am 12pm 1pm 2pm 3pm 4pm 5pm LT 8:00 - 1:00 [PERSON_NAME] [PH…" at bounding box center [821, 499] width 1465 height 557
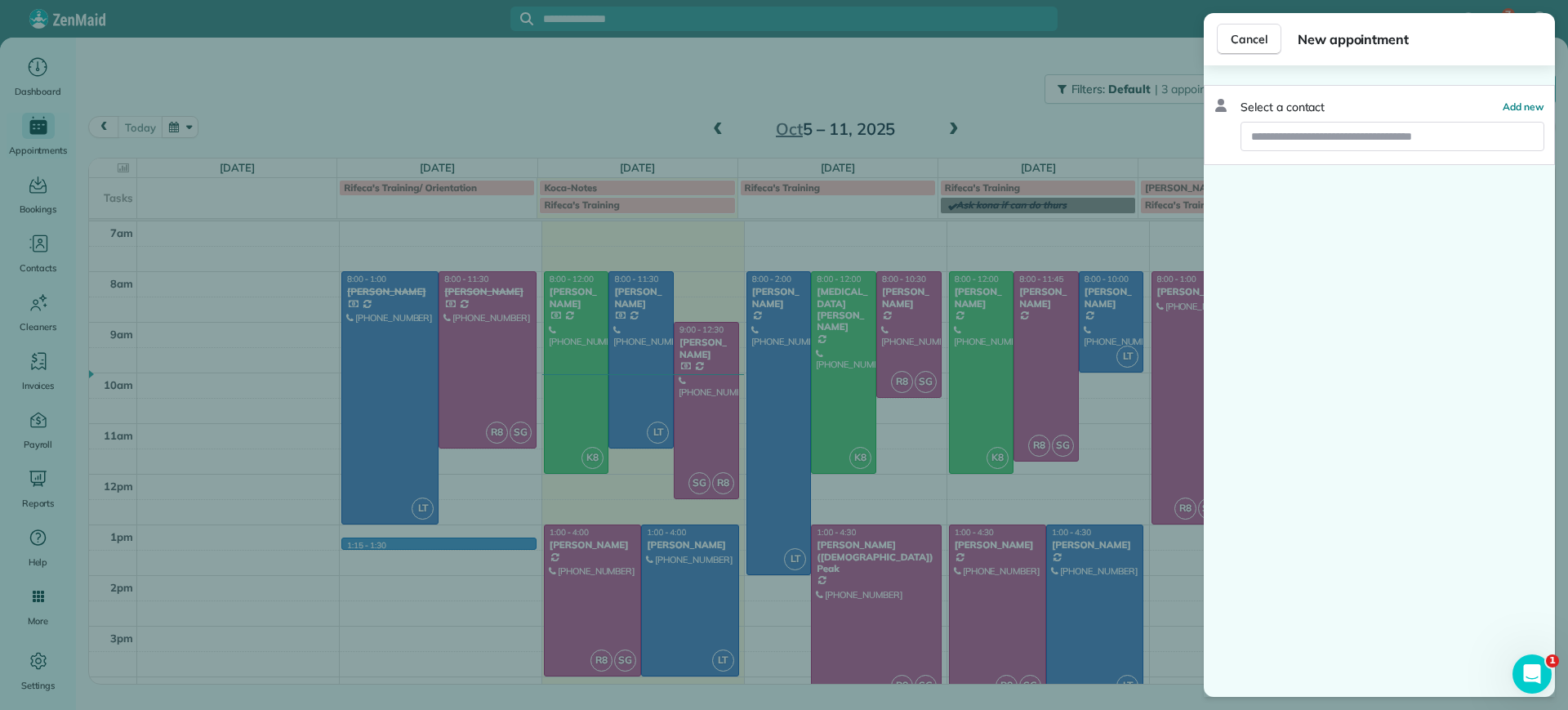
click at [409, 566] on div "Cancel New appointment Select a contact Add new" at bounding box center [784, 355] width 1568 height 710
